Goal: Transaction & Acquisition: Book appointment/travel/reservation

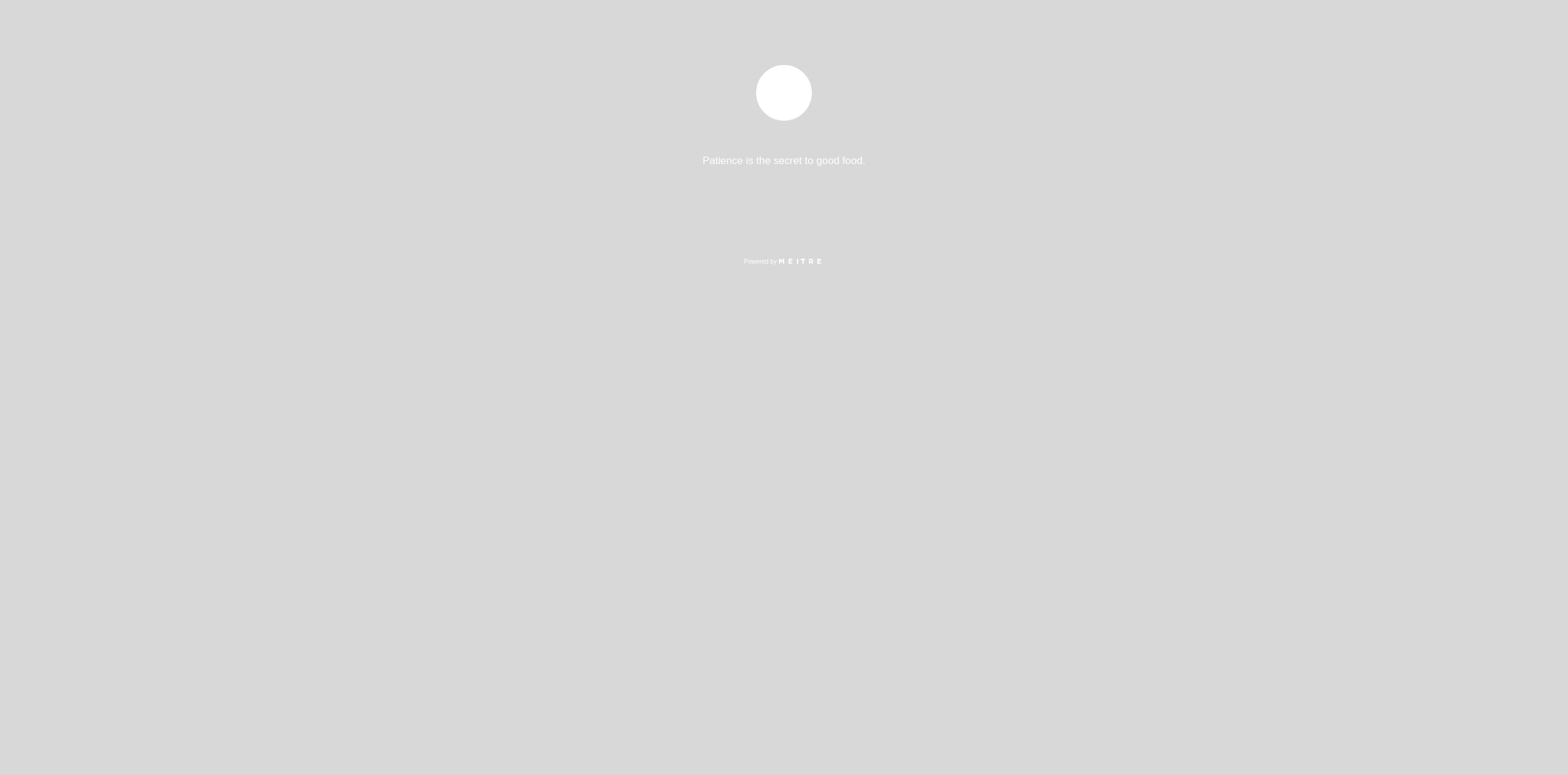
select select "pt"
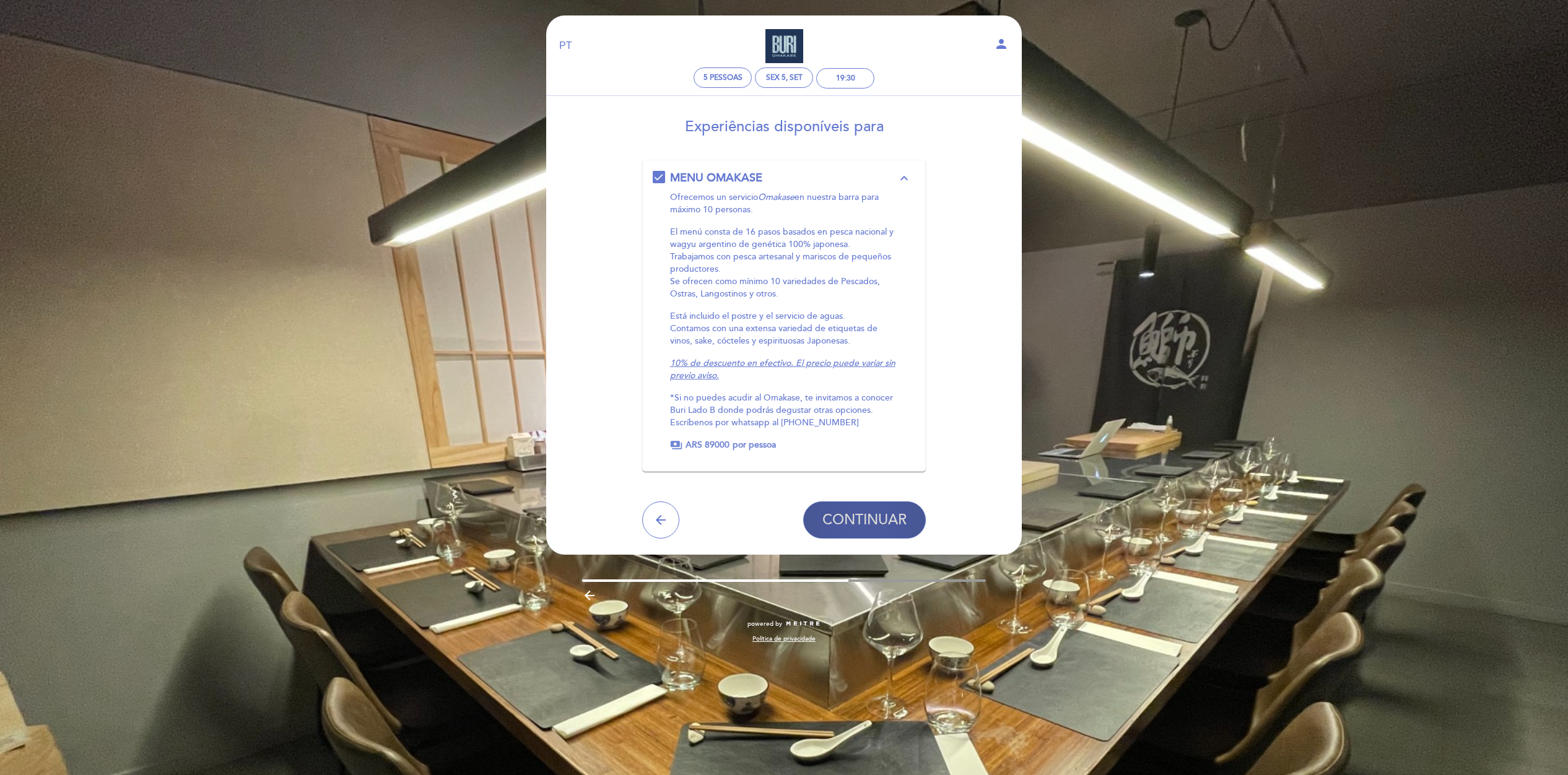
click at [878, 521] on span "CONTINUAR" at bounding box center [865, 520] width 84 height 17
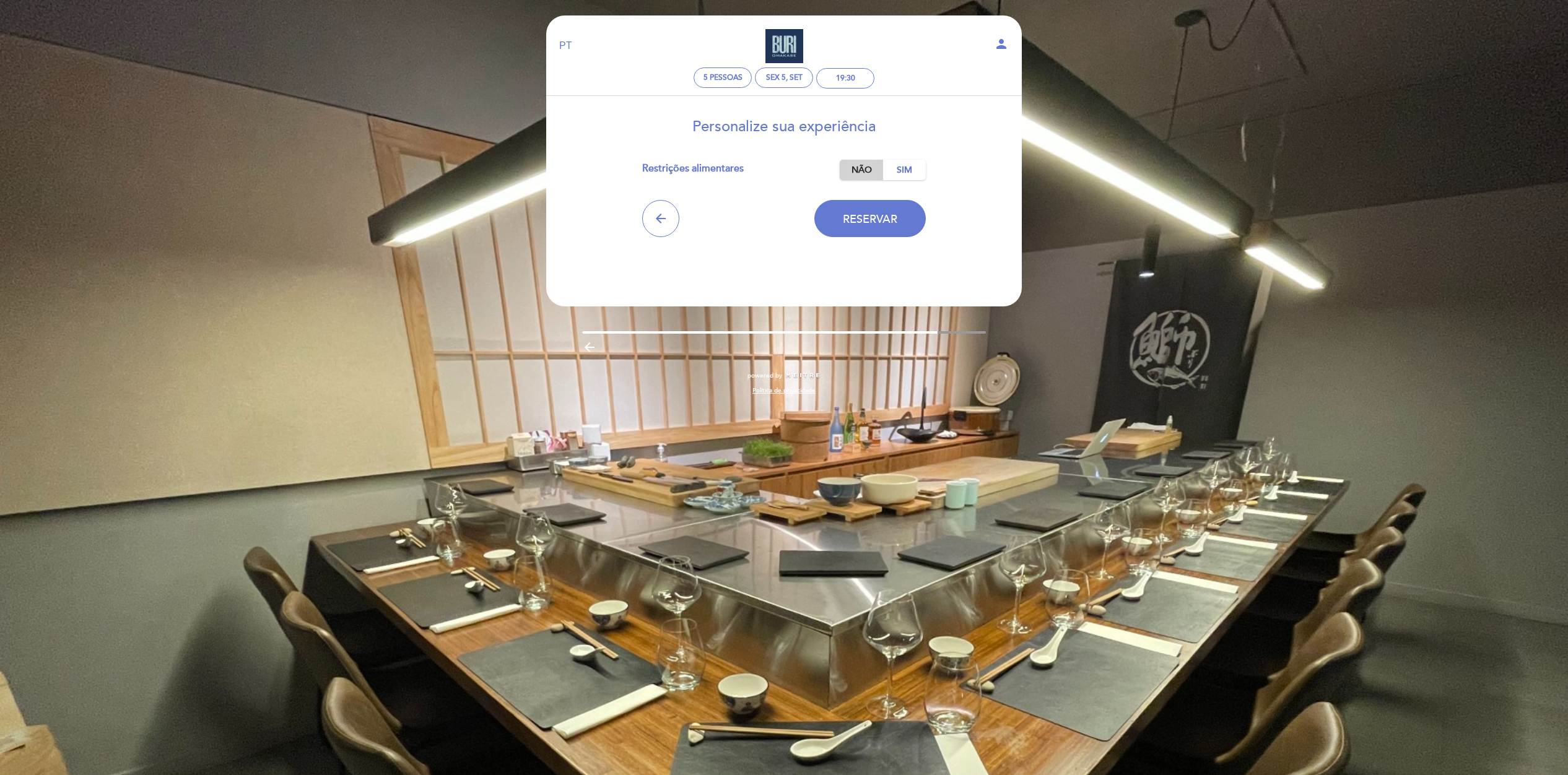
click at [860, 173] on label "Não" at bounding box center [861, 170] width 43 height 21
click at [885, 225] on span "Reservar" at bounding box center [870, 219] width 55 height 13
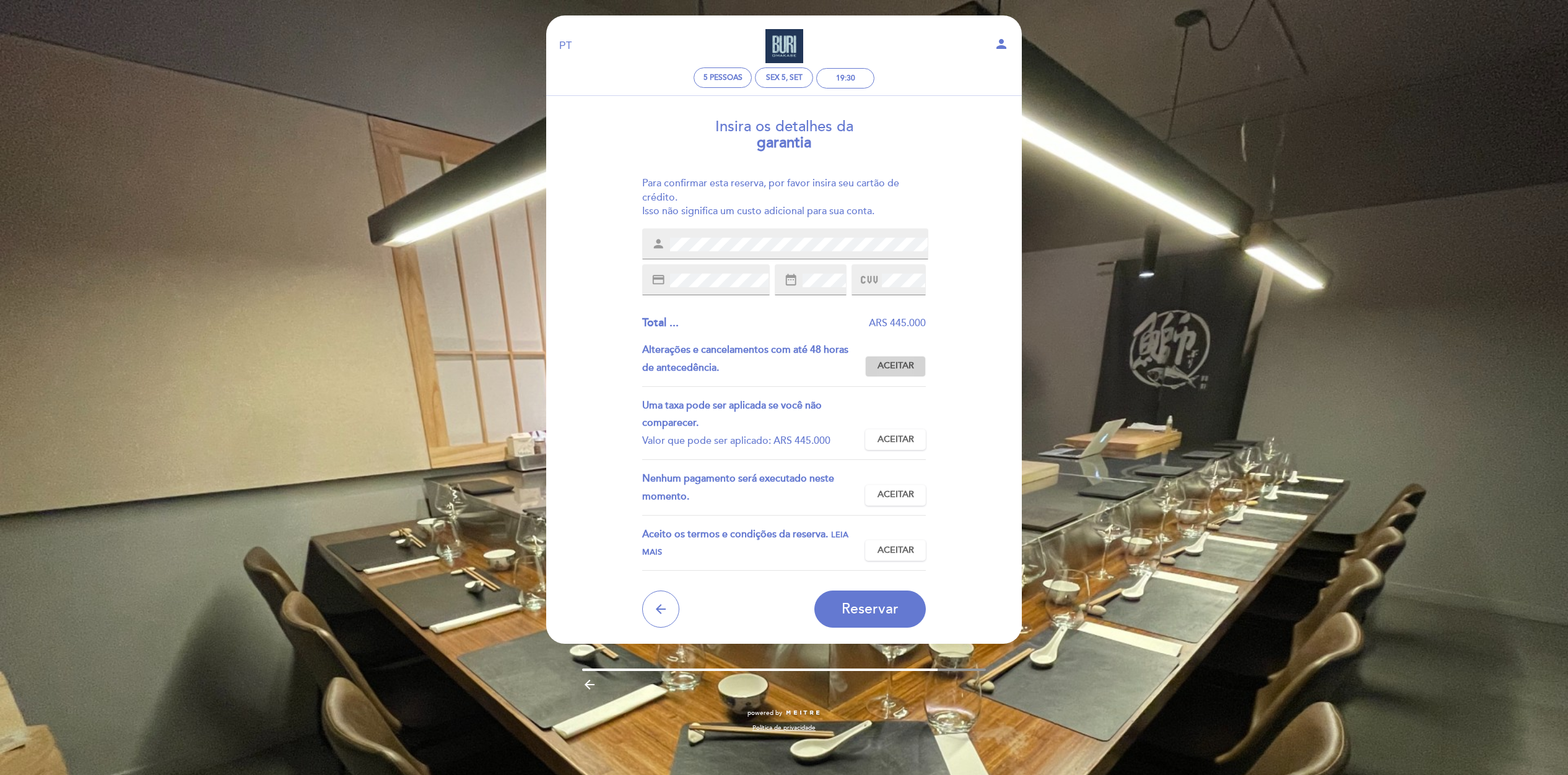
click at [898, 368] on span "Aceitar" at bounding box center [895, 367] width 37 height 13
click at [901, 442] on span "Aceitar" at bounding box center [895, 440] width 37 height 13
click at [913, 493] on span "Aceitar" at bounding box center [895, 495] width 37 height 13
click at [905, 550] on span "Aceitar" at bounding box center [895, 551] width 37 height 13
